Goal: Check status

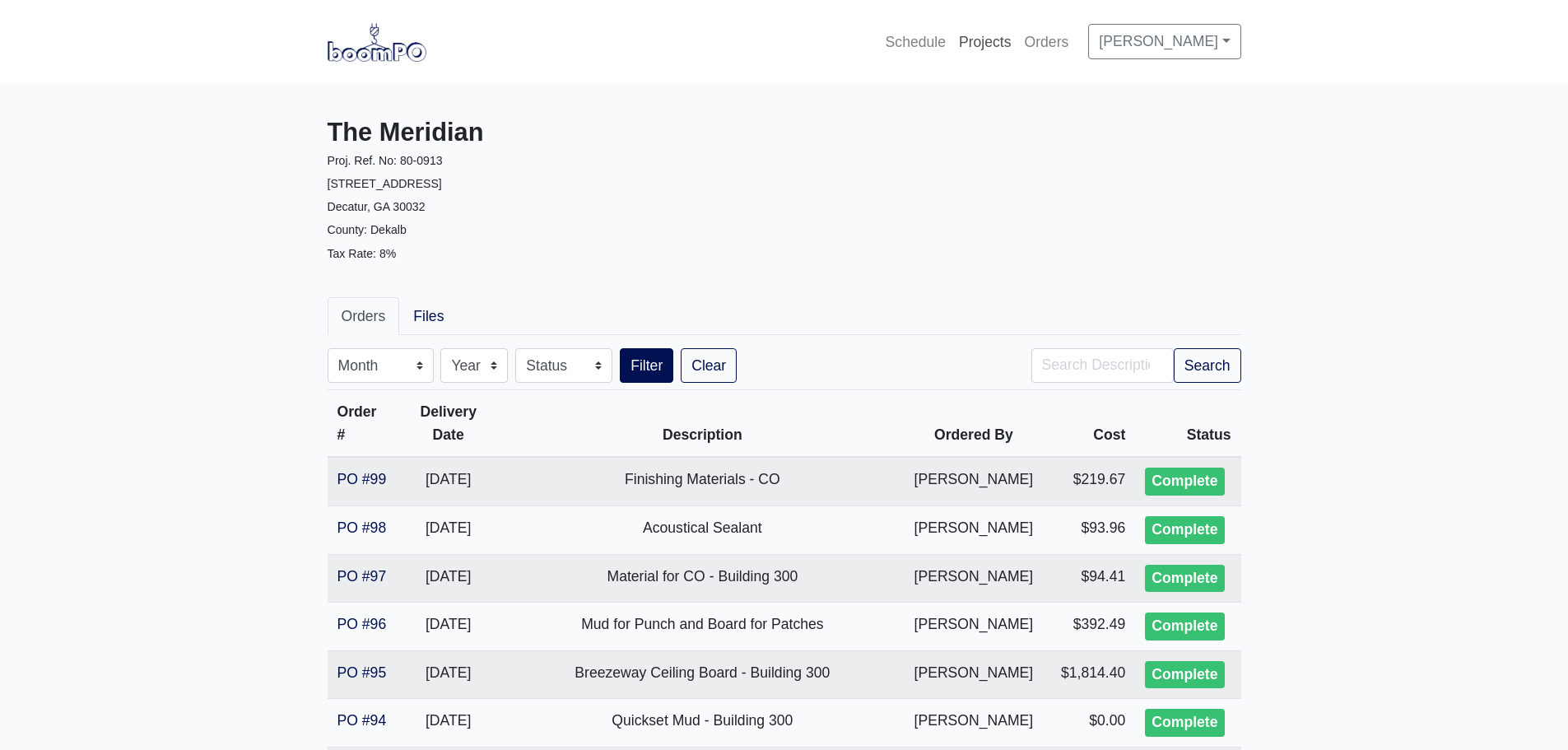
click at [974, 40] on link "Projects" at bounding box center [985, 42] width 66 height 36
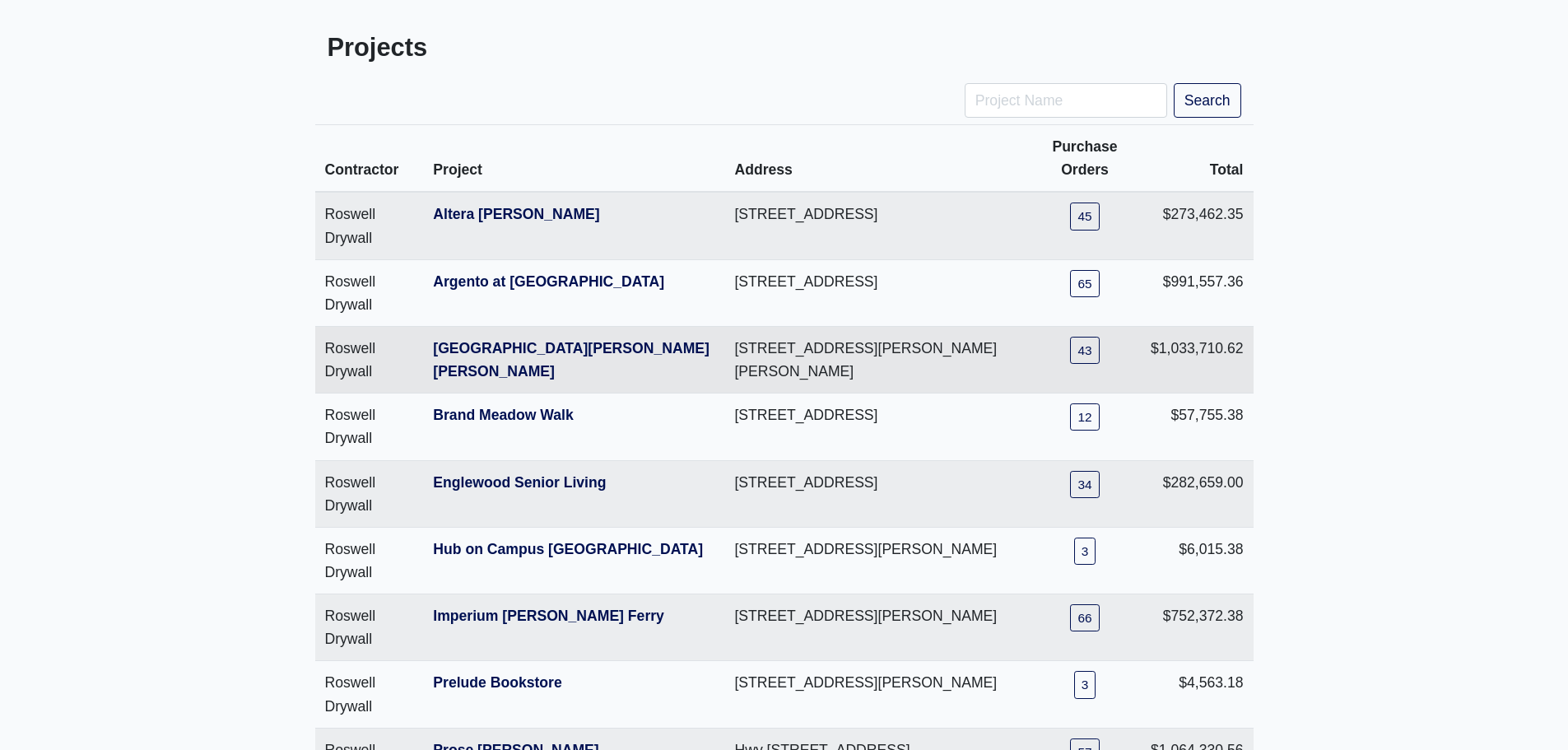
scroll to position [247, 0]
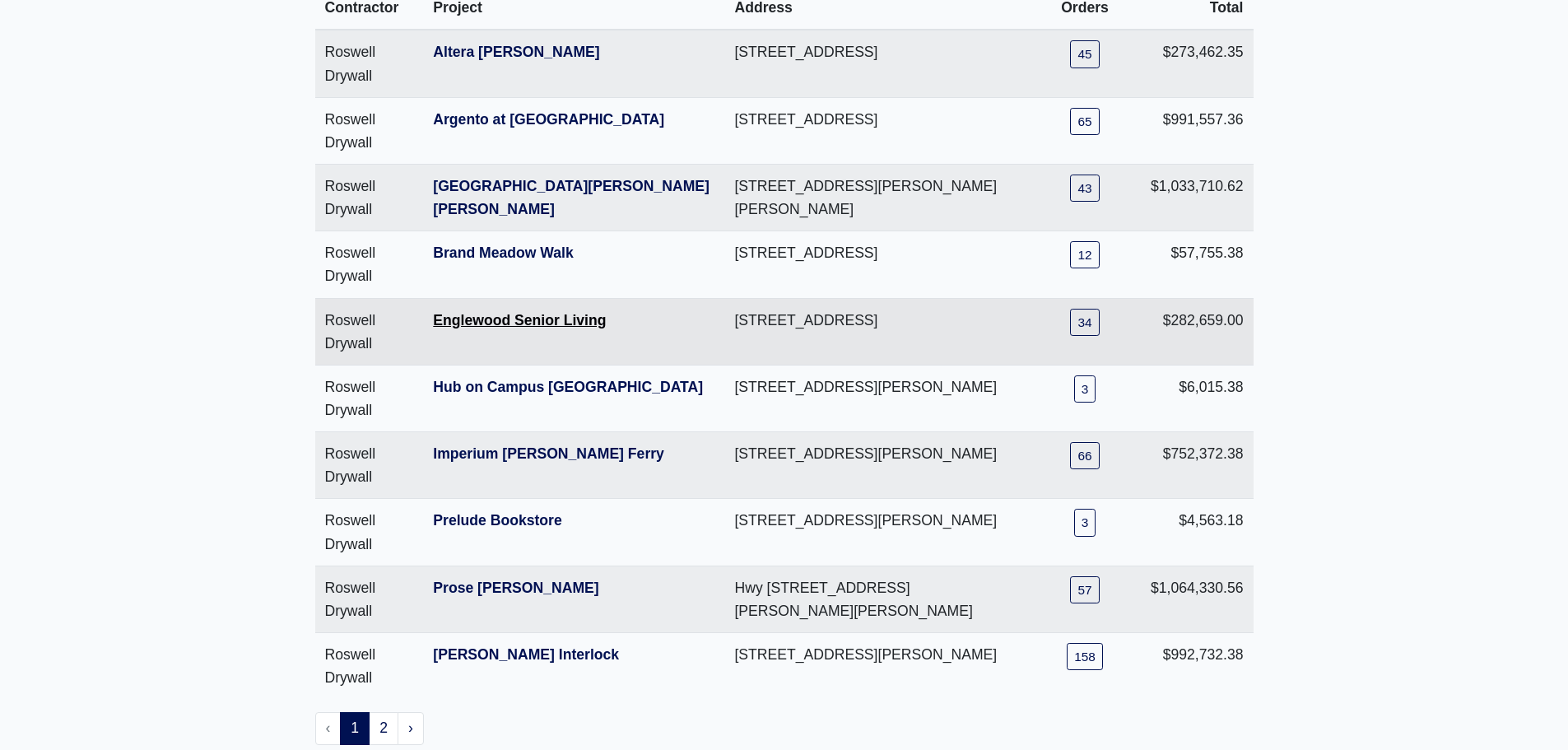
click at [505, 327] on link "Englewood Senior Living" at bounding box center [519, 320] width 173 height 17
click at [506, 324] on link "Englewood Senior Living" at bounding box center [519, 320] width 173 height 17
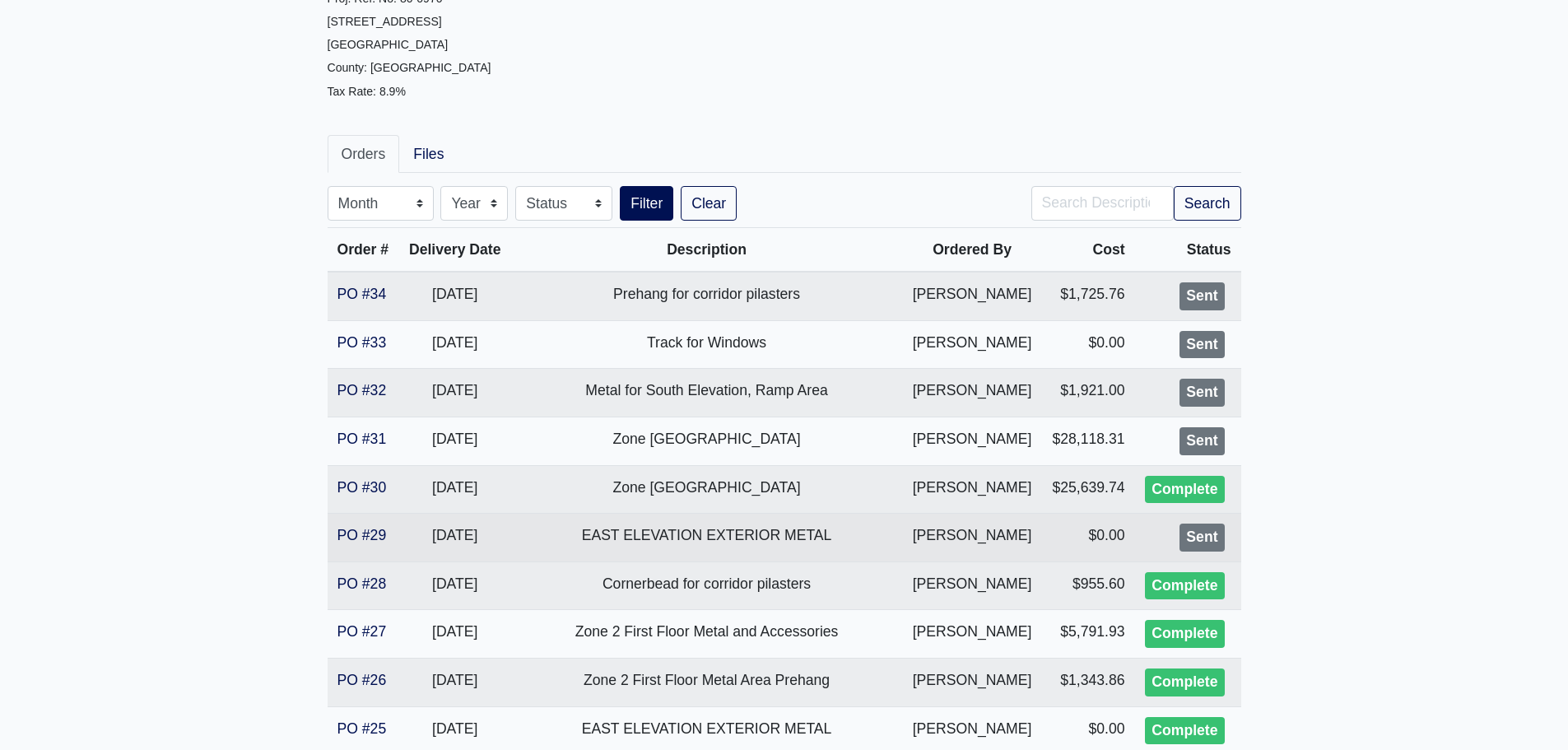
scroll to position [165, 0]
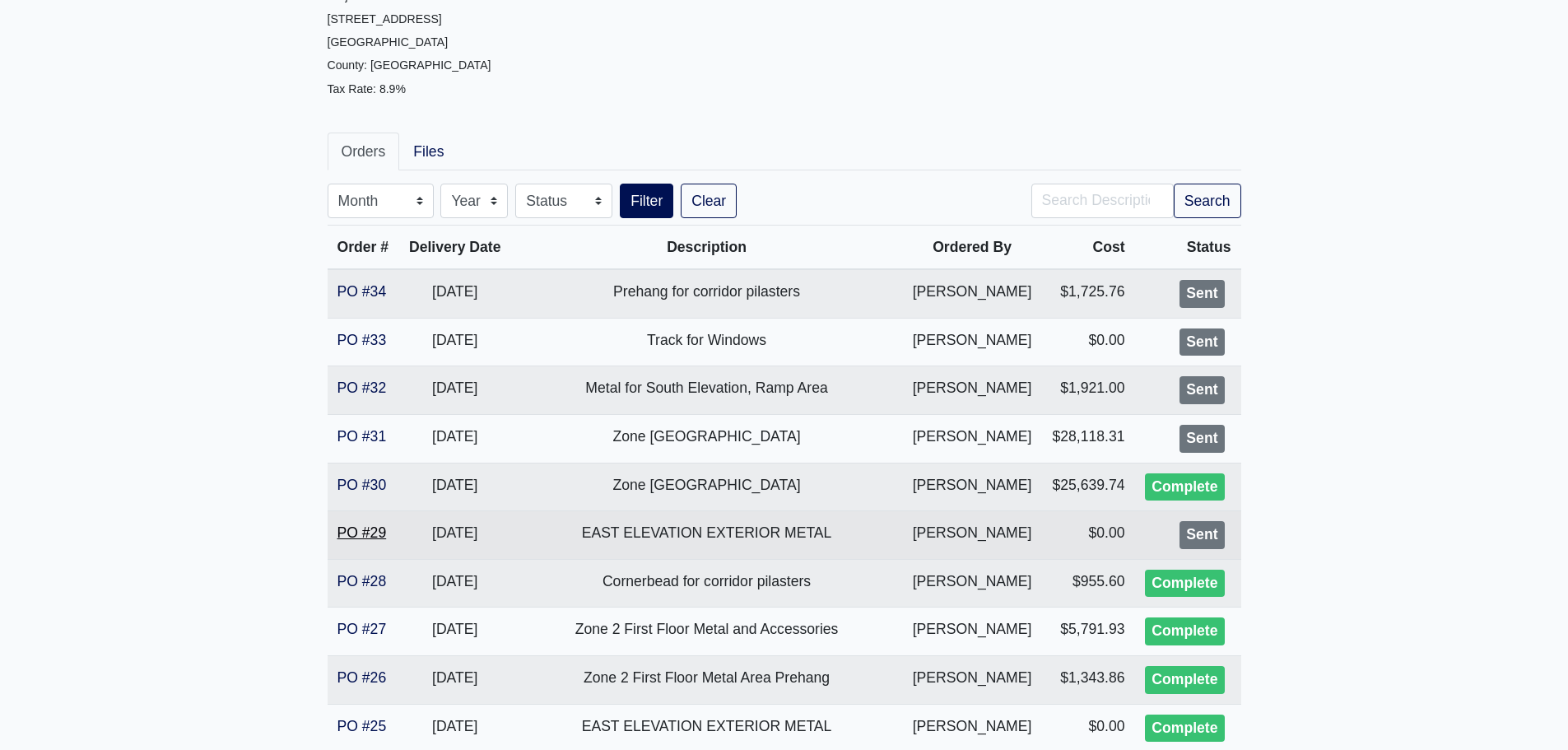
click at [359, 529] on link "PO #29" at bounding box center [363, 532] width 50 height 17
